Goal: Obtain resource: Download file/media

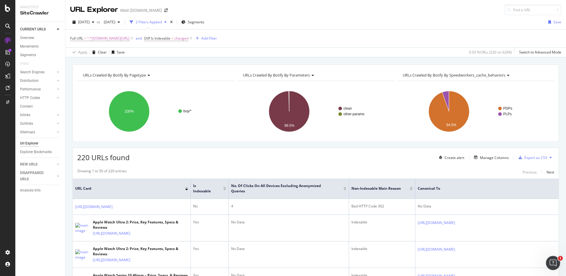
click at [373, 60] on div "URLs Crawled By Botify By pagetype Chart (by Value) Table Expand Export as CSV …" at bounding box center [315, 64] width 501 height 14
click at [367, 60] on div "URLs Crawled By Botify By pagetype Chart (by Value) Table Expand Export as CSV …" at bounding box center [315, 64] width 501 height 14
click at [164, 39] on span "Diff Is Indexable" at bounding box center [157, 38] width 26 height 5
click at [247, 37] on div "Full URL = ^.*[DOMAIN_NAME][URL] and Diff Is Indexable = changed Add Filter" at bounding box center [315, 38] width 491 height 18
click at [203, 37] on div "Add Filter" at bounding box center [209, 38] width 16 height 5
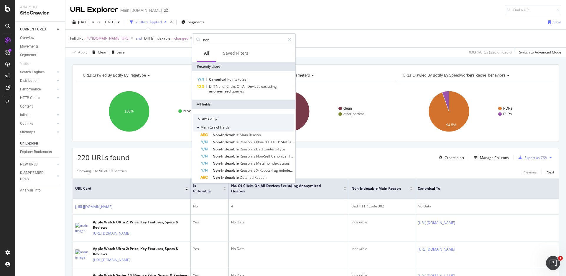
scroll to position [7, 0]
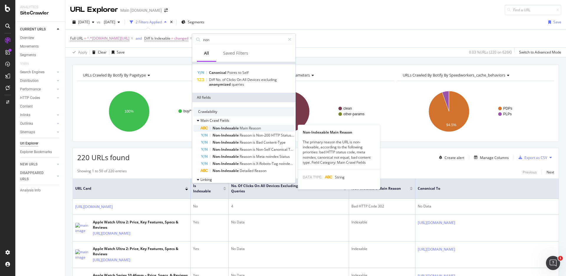
type input "non"
click at [259, 127] on span "Reason" at bounding box center [255, 127] width 12 height 5
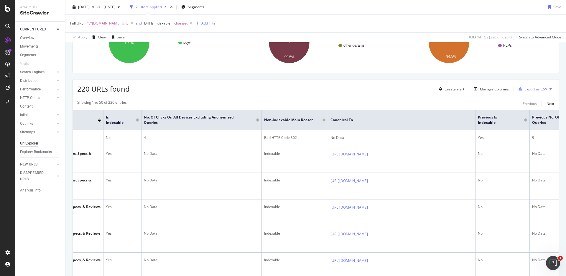
scroll to position [0, 0]
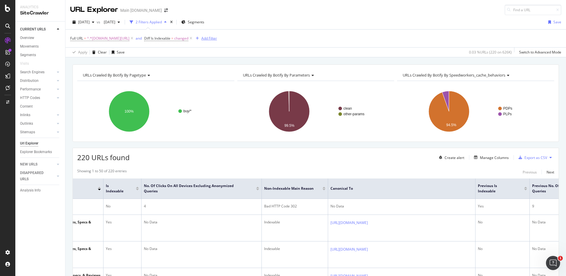
click at [213, 37] on div "Add Filter" at bounding box center [209, 38] width 16 height 5
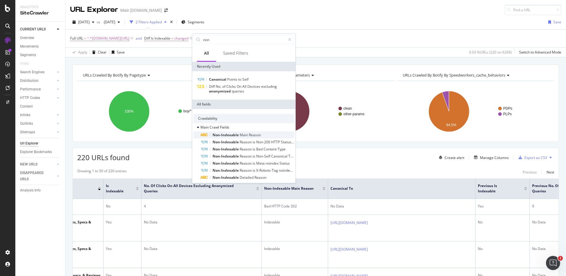
click at [237, 134] on span "Non-Indexable" at bounding box center [226, 134] width 27 height 5
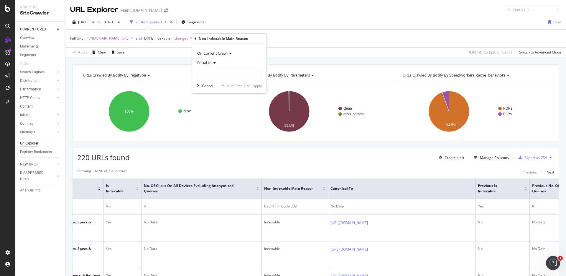
click at [222, 54] on span "On Current Crawl" at bounding box center [212, 52] width 30 height 5
click at [225, 72] on span "On Compared Crawl" at bounding box center [216, 72] width 33 height 5
click at [213, 63] on icon at bounding box center [214, 63] width 4 height 4
click at [227, 60] on div "Equal to" at bounding box center [229, 62] width 65 height 9
click at [232, 72] on input "text" at bounding box center [229, 72] width 65 height 9
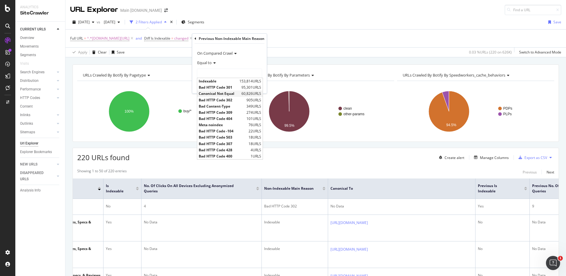
click at [238, 92] on span "Canonical Not Equal" at bounding box center [219, 93] width 41 height 5
type input "Canonical Not Equal"
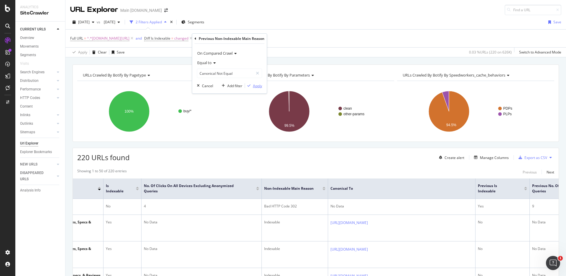
click at [259, 86] on div "Apply" at bounding box center [257, 85] width 9 height 5
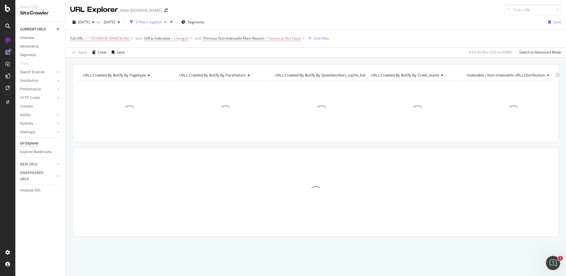
click at [394, 58] on div "URLs Crawled By Botify By pagetype Chart (by Value) Table Expand Export as CSV …" at bounding box center [315, 64] width 501 height 14
click at [440, 60] on div "URLs Crawled By Botify By pagetype Chart (by Value) Table Expand Export as CSV …" at bounding box center [315, 64] width 501 height 14
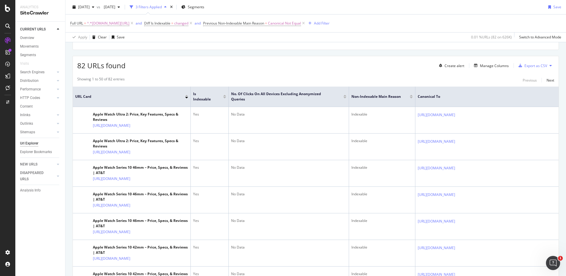
scroll to position [94, 0]
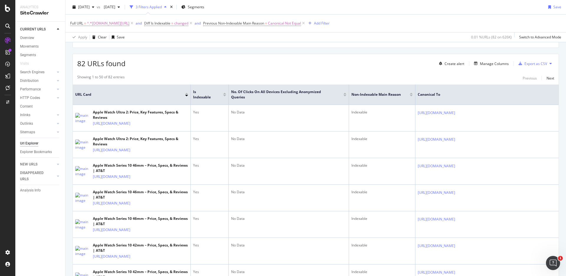
click at [411, 67] on div "82 URLs found Create alert Manage Columns Export as CSV" at bounding box center [316, 61] width 486 height 14
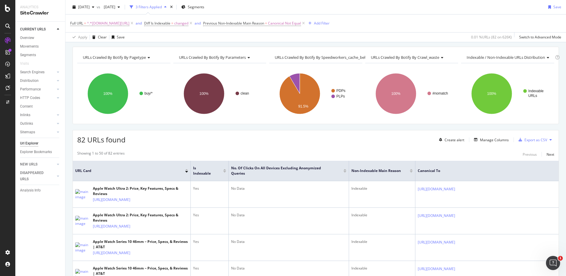
scroll to position [0, 0]
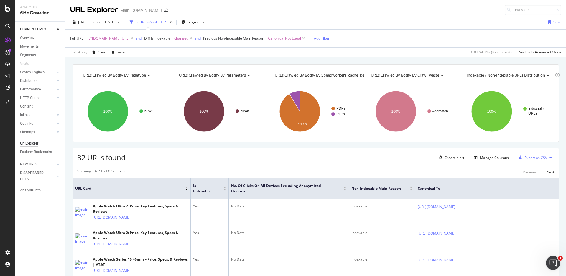
click at [388, 62] on div "URLs Crawled By Botify By pagetype Chart (by Value) Table Expand Export as CSV …" at bounding box center [315, 64] width 501 height 14
click at [118, 39] on span "^.*[DOMAIN_NAME][URL]" at bounding box center [108, 38] width 42 height 8
drag, startPoint x: 107, startPoint y: 63, endPoint x: 104, endPoint y: 63, distance: 3.6
click at [104, 63] on input "[DOMAIN_NAME][URL]" at bounding box center [104, 62] width 56 height 9
click at [101, 63] on input "[DOMAIN_NAME][URL]" at bounding box center [104, 62] width 56 height 9
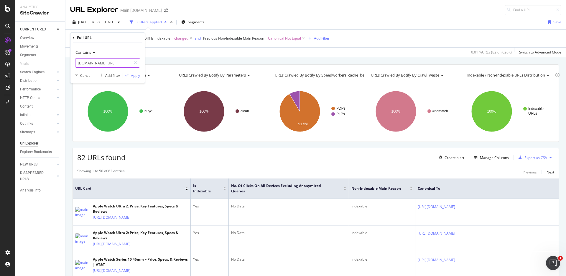
drag, startPoint x: 101, startPoint y: 63, endPoint x: 106, endPoint y: 63, distance: 5.3
click at [106, 63] on input "[DOMAIN_NAME][URL]" at bounding box center [104, 62] width 56 height 9
click at [95, 54] on icon at bounding box center [93, 53] width 4 height 4
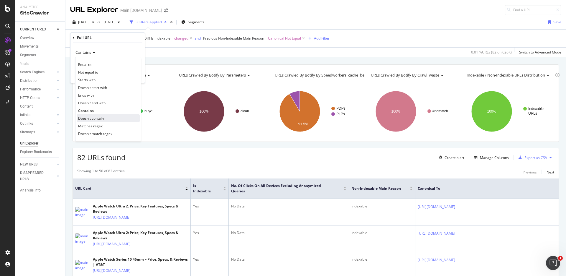
click at [97, 119] on span "Doesn't contain" at bounding box center [91, 118] width 26 height 5
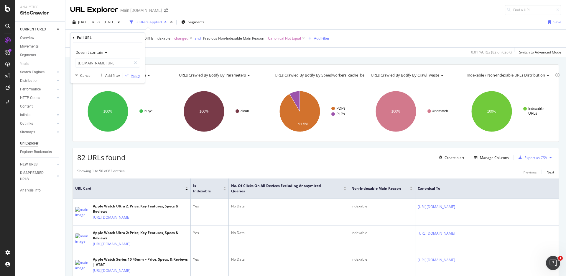
click at [135, 76] on div "Apply" at bounding box center [135, 75] width 9 height 5
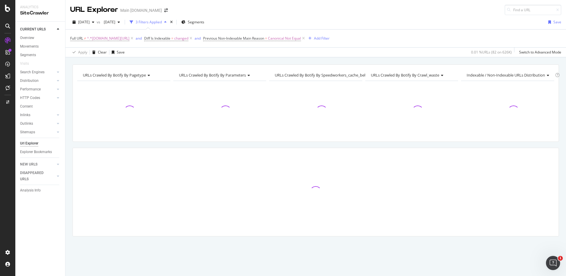
click at [385, 58] on div "URLs Crawled By Botify By pagetype Chart (by Value) Table Expand Export as CSV …" at bounding box center [315, 64] width 501 height 14
click at [433, 60] on div "URLs Crawled By Botify By pagetype Chart (by Value) Table Expand Export as CSV …" at bounding box center [315, 64] width 501 height 14
click at [437, 60] on div "URLs Crawled By Botify By pagetype Chart (by Value) Table Expand Export as CSV …" at bounding box center [315, 64] width 501 height 14
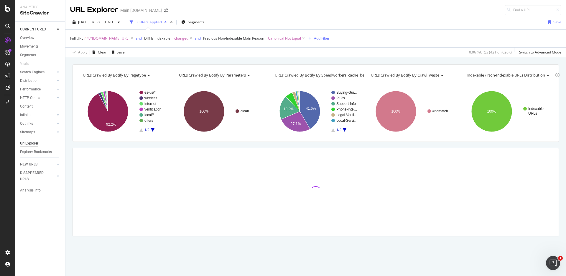
click at [433, 59] on div "URLs Crawled By Botify By pagetype Chart (by Value) Table Expand Export as CSV …" at bounding box center [315, 64] width 501 height 14
click at [431, 60] on div "URLs Crawled By Botify By pagetype Chart (by Value) Table Expand Export as CSV …" at bounding box center [315, 64] width 501 height 14
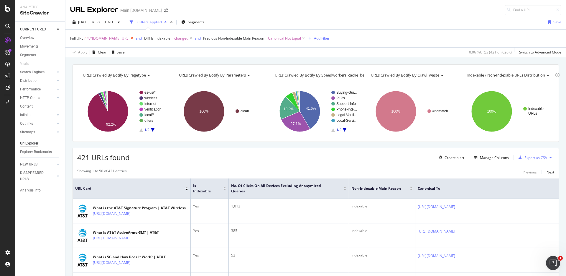
click at [129, 38] on icon at bounding box center [131, 38] width 5 height 6
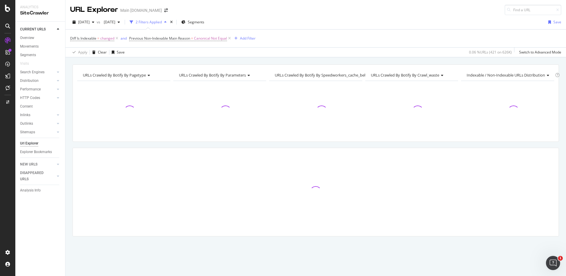
click at [388, 57] on div "URLs Crawled By Botify By pagetype Chart (by Value) Table Expand Export as CSV …" at bounding box center [315, 64] width 501 height 14
click at [440, 61] on div "URLs Crawled By Botify By pagetype Chart (by Value) Table Expand Export as CSV …" at bounding box center [315, 64] width 501 height 14
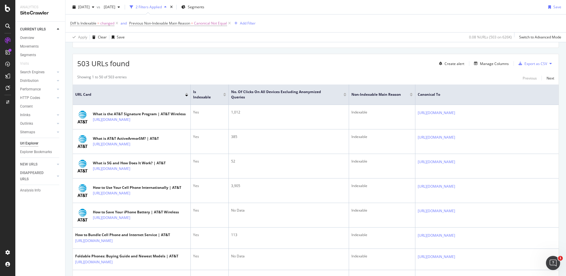
scroll to position [97, 0]
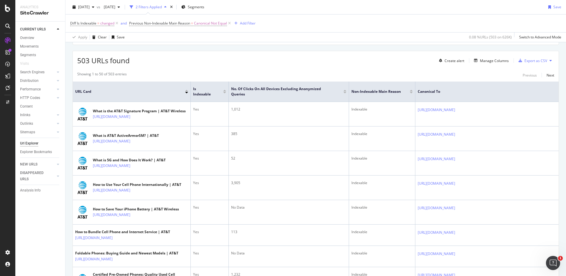
click at [440, 74] on div "Showing 1 to 50 of 503 entries Previous Next" at bounding box center [316, 74] width 486 height 7
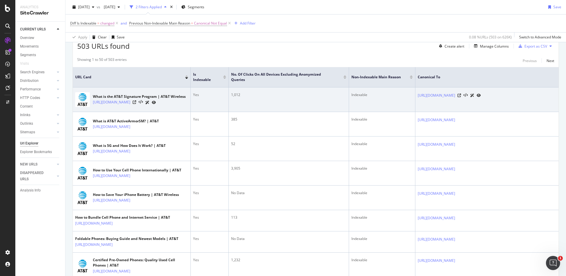
scroll to position [111, 0]
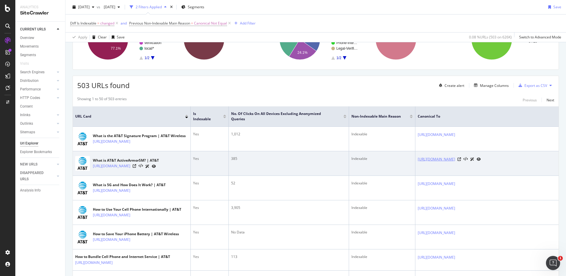
scroll to position [70, 0]
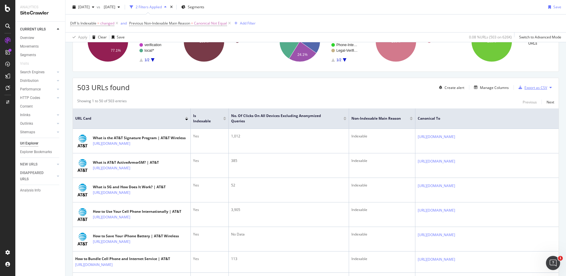
click at [440, 87] on div "Export as CSV" at bounding box center [536, 87] width 23 height 5
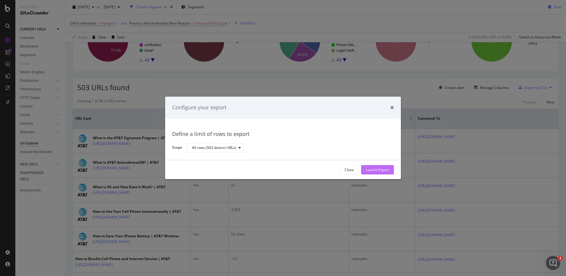
click at [384, 168] on div "Launch Export" at bounding box center [377, 169] width 23 height 5
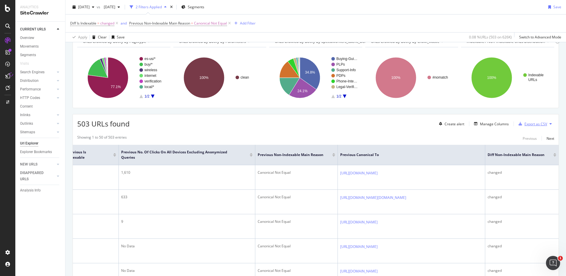
scroll to position [0, 0]
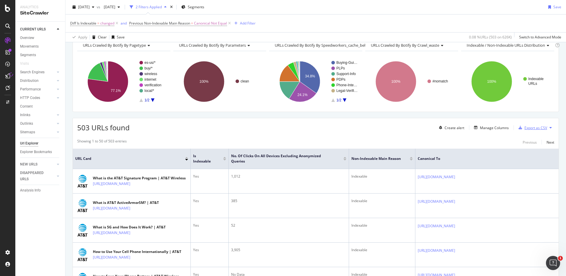
click at [440, 127] on div "Export as CSV" at bounding box center [536, 127] width 23 height 5
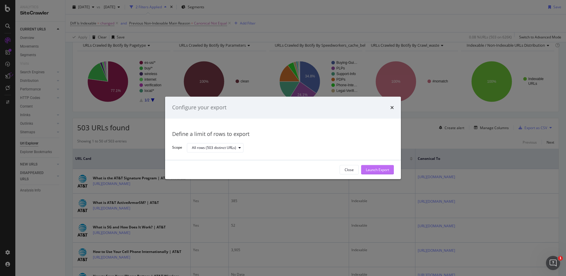
click at [371, 170] on div "Launch Export" at bounding box center [377, 169] width 23 height 5
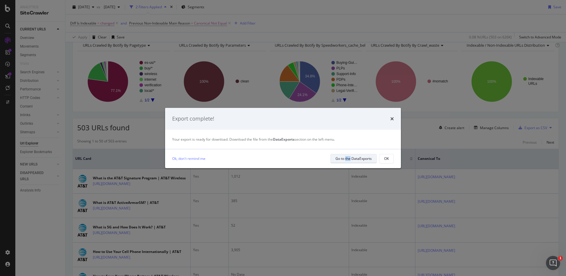
click at [350, 158] on div "Go to the DataExports" at bounding box center [354, 158] width 36 height 5
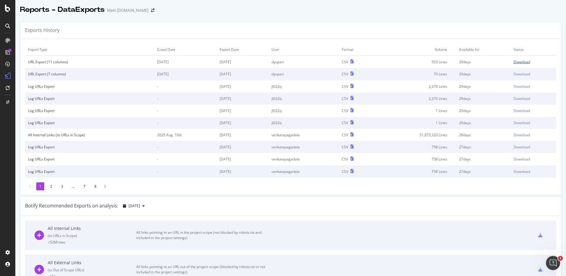
click at [440, 61] on div "Download" at bounding box center [522, 61] width 17 height 5
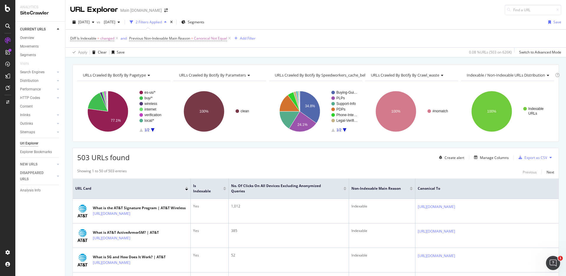
click at [322, 63] on div "URLs Crawled By Botify By pagetype Chart (by Value) Table Expand Export as CSV …" at bounding box center [315, 64] width 501 height 14
click at [115, 21] on span "[DATE]" at bounding box center [108, 21] width 14 height 5
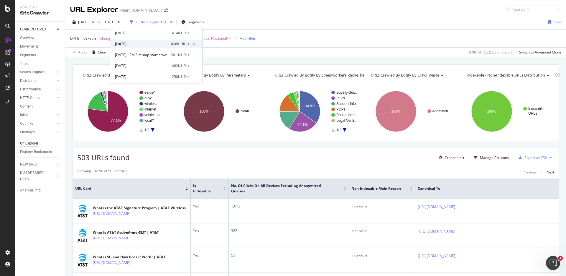
scroll to position [194, 0]
click at [184, 65] on div "462K URLs" at bounding box center [180, 66] width 17 height 5
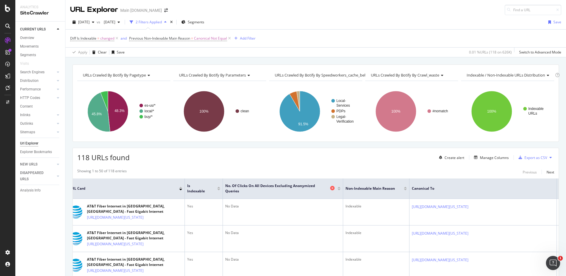
click at [333, 189] on icon at bounding box center [332, 188] width 4 height 4
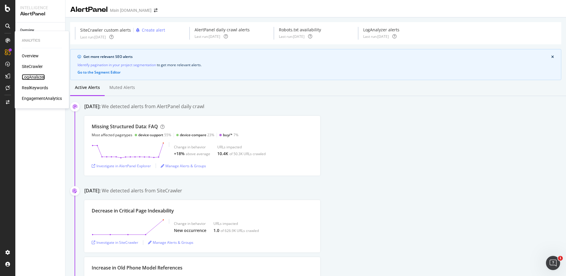
click at [38, 78] on div "LogAnalyzer" at bounding box center [33, 77] width 23 height 6
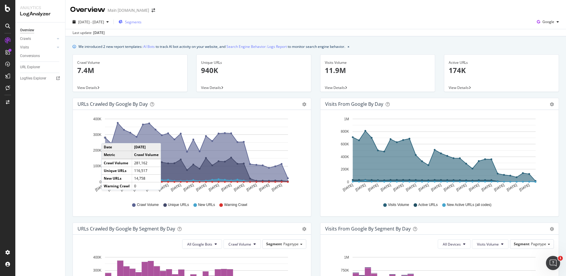
click at [142, 22] on span "Segments" at bounding box center [133, 21] width 17 height 5
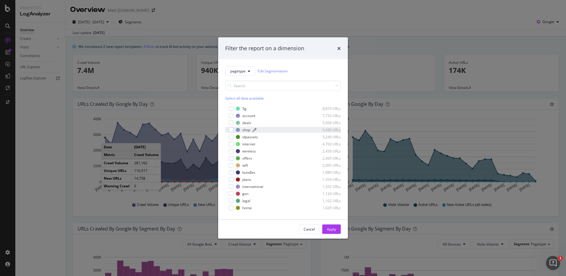
scroll to position [78, 0]
click at [229, 150] on div "modal" at bounding box center [231, 149] width 5 height 5
click at [334, 229] on div "Apply" at bounding box center [331, 228] width 9 height 5
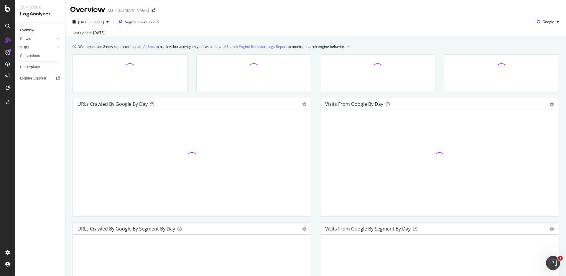
click at [429, 45] on div "We introduced 2 new report templates: AI Bots to track AI bot activity on your …" at bounding box center [316, 46] width 487 height 6
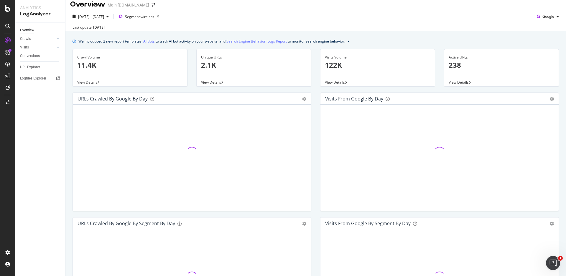
scroll to position [7, 0]
click at [474, 37] on div "We introduced 2 new report templates: AI Bots to track AI bot activity on your …" at bounding box center [316, 40] width 487 height 6
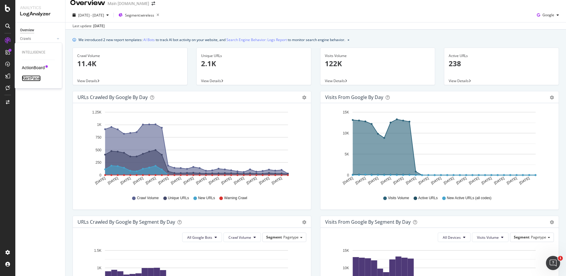
click at [35, 76] on div "AlertPanel" at bounding box center [31, 78] width 19 height 6
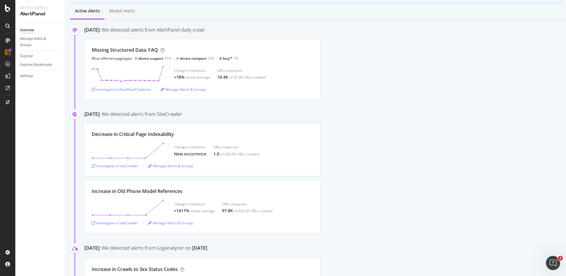
scroll to position [77, 0]
click at [427, 89] on div "Missing Structured Data: FAQ Most affected pagetypes device-support 55% device-…" at bounding box center [325, 68] width 482 height 60
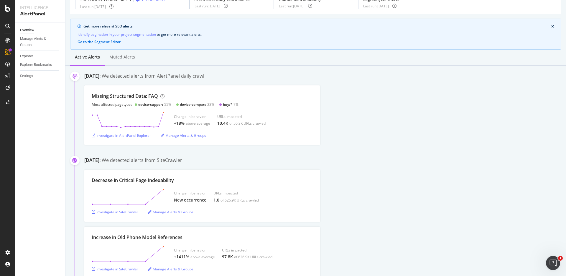
scroll to position [0, 0]
